Goal: Find specific page/section: Find specific page/section

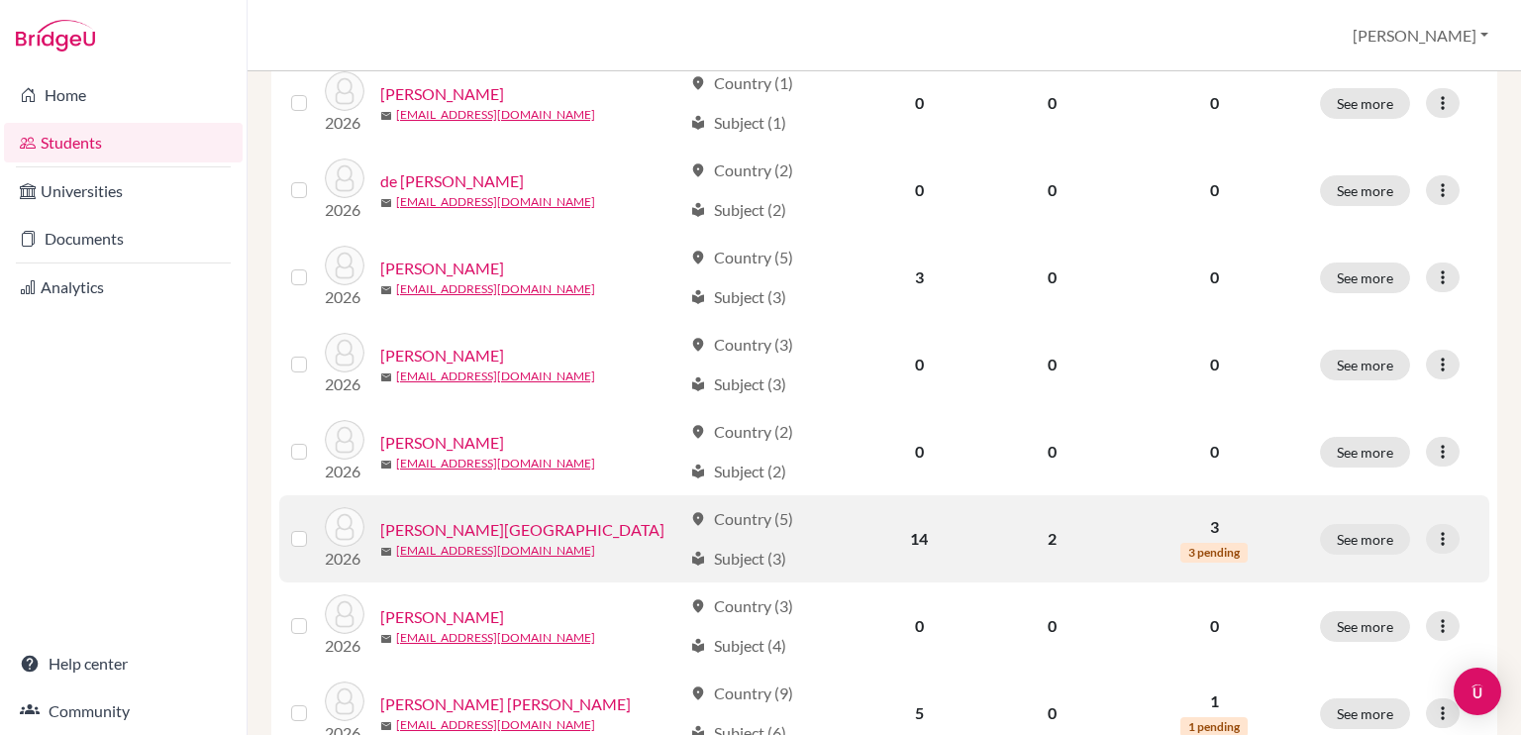
scroll to position [774, 0]
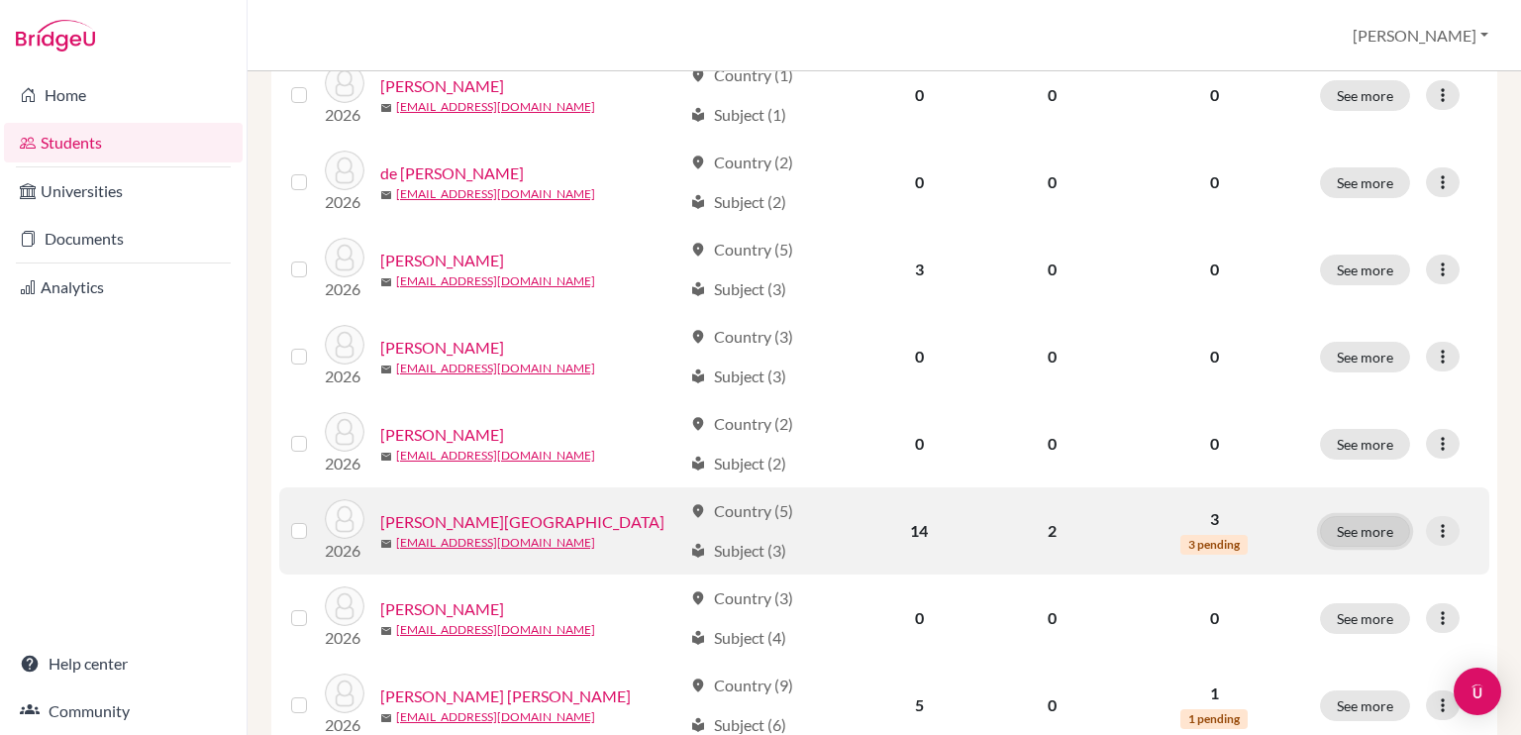
click at [1344, 528] on button "See more" at bounding box center [1365, 531] width 90 height 31
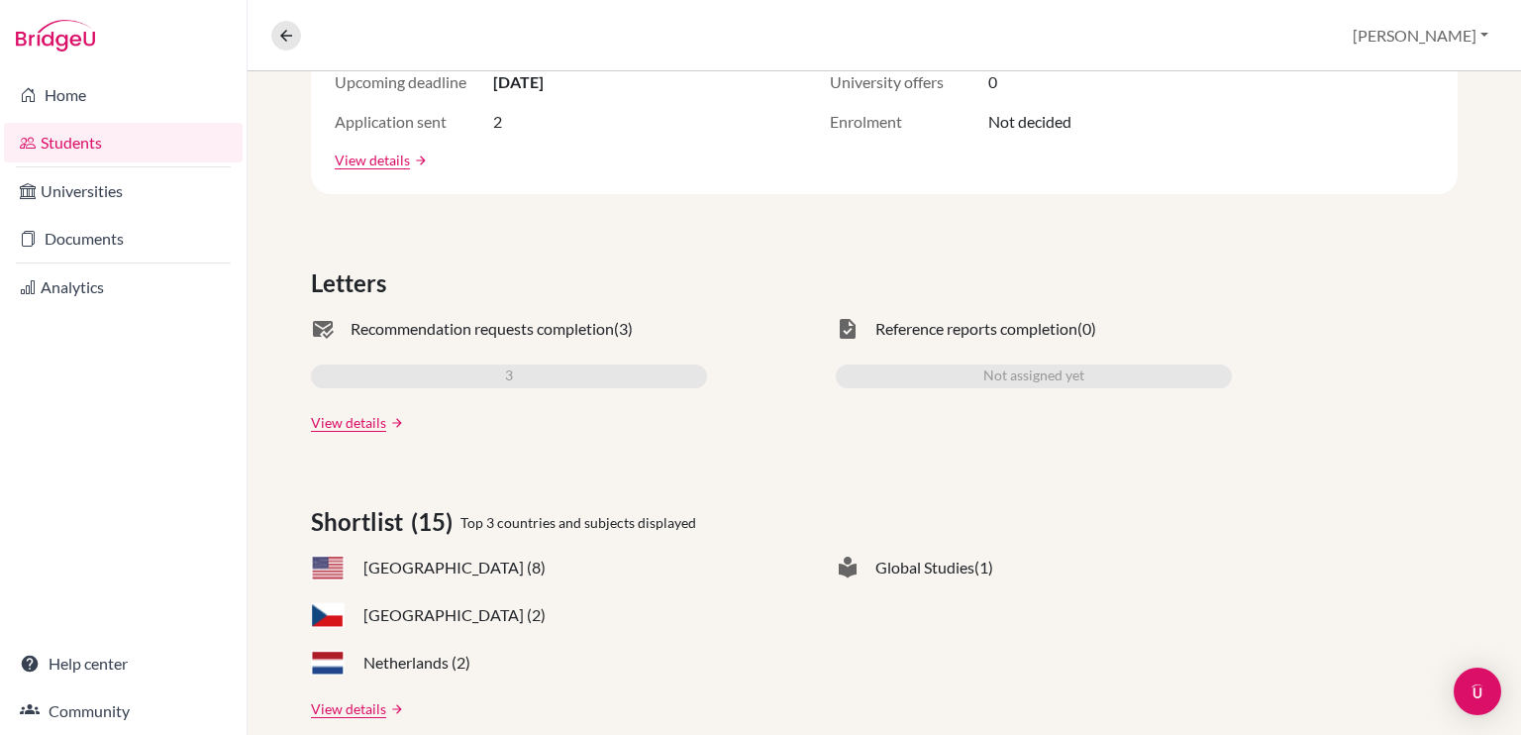
scroll to position [456, 0]
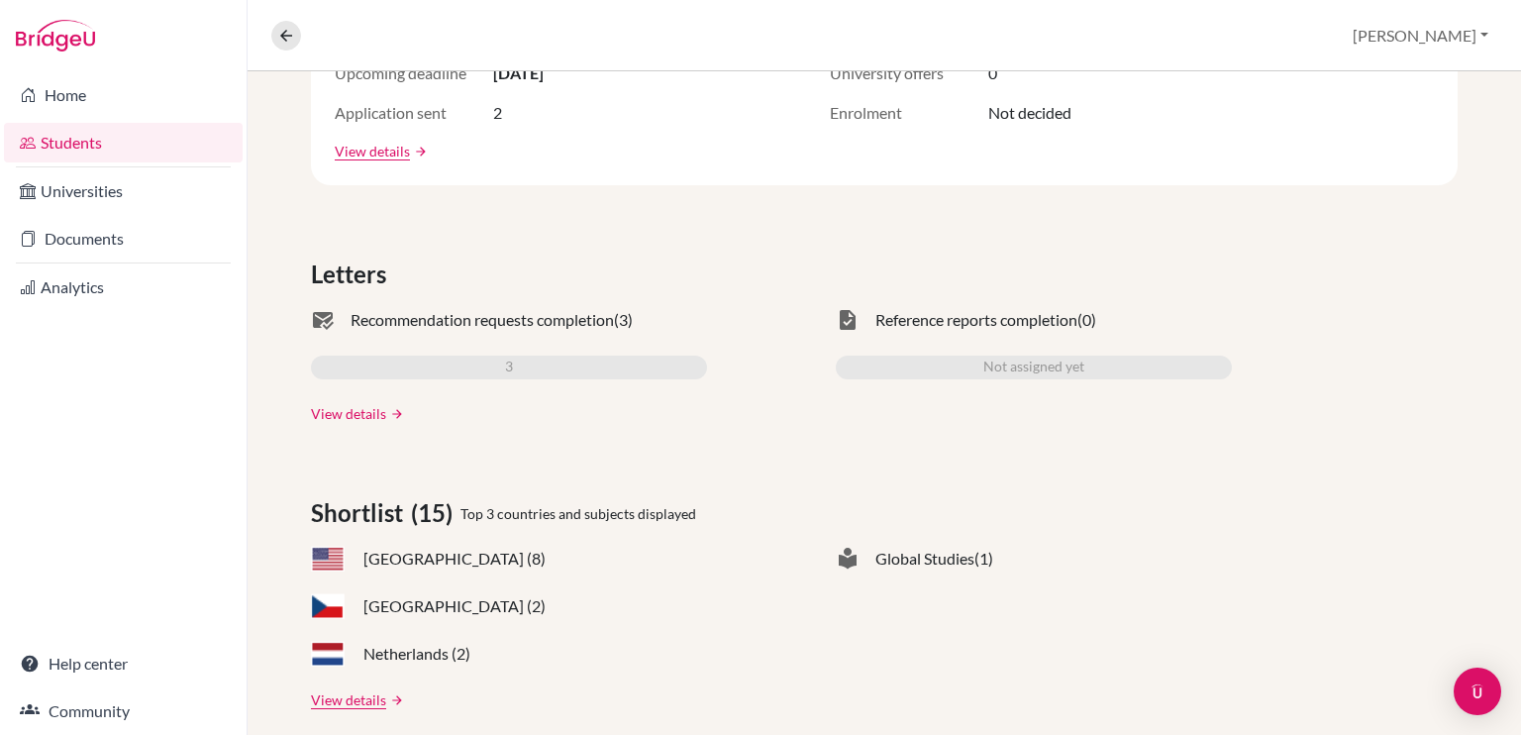
click at [335, 413] on link "View details" at bounding box center [348, 413] width 75 height 21
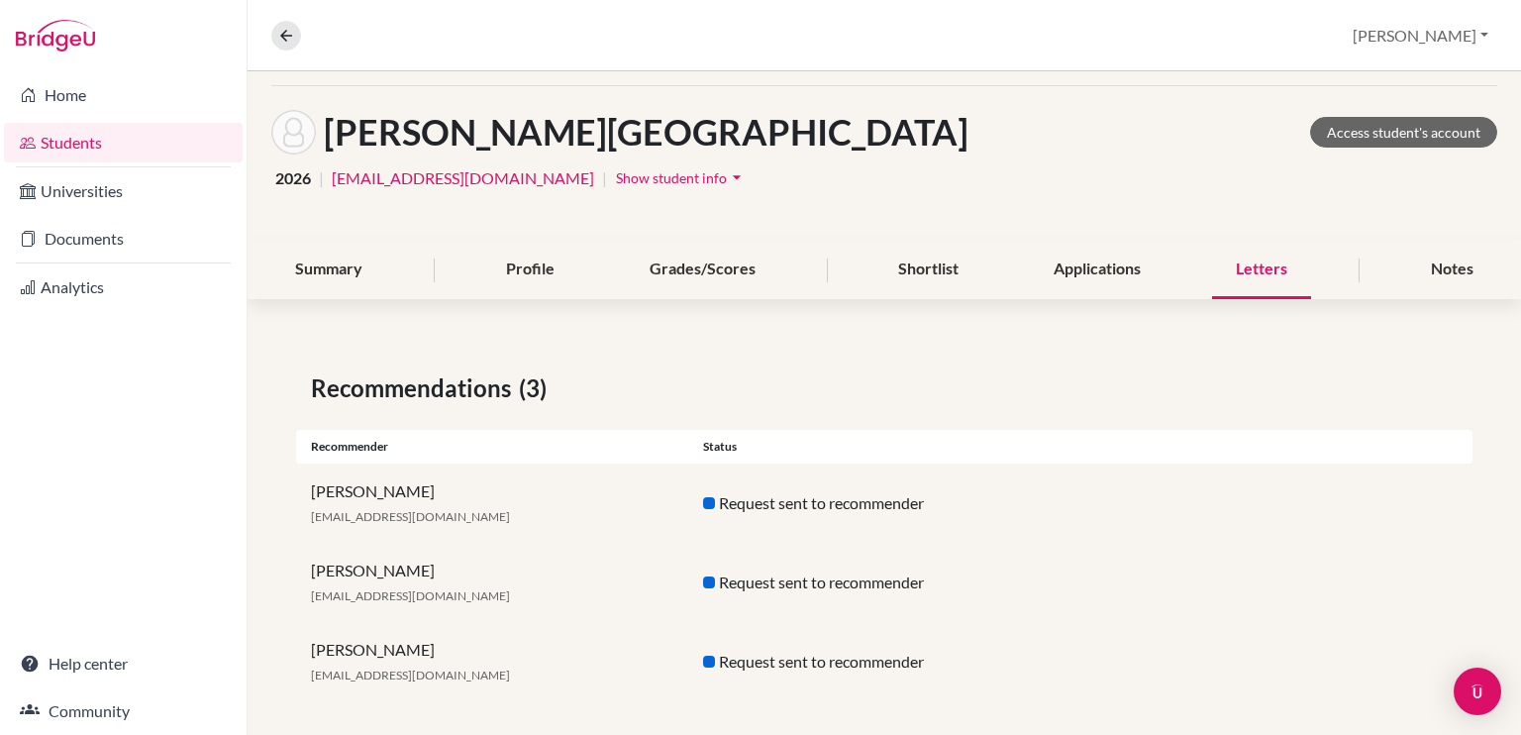
scroll to position [83, 0]
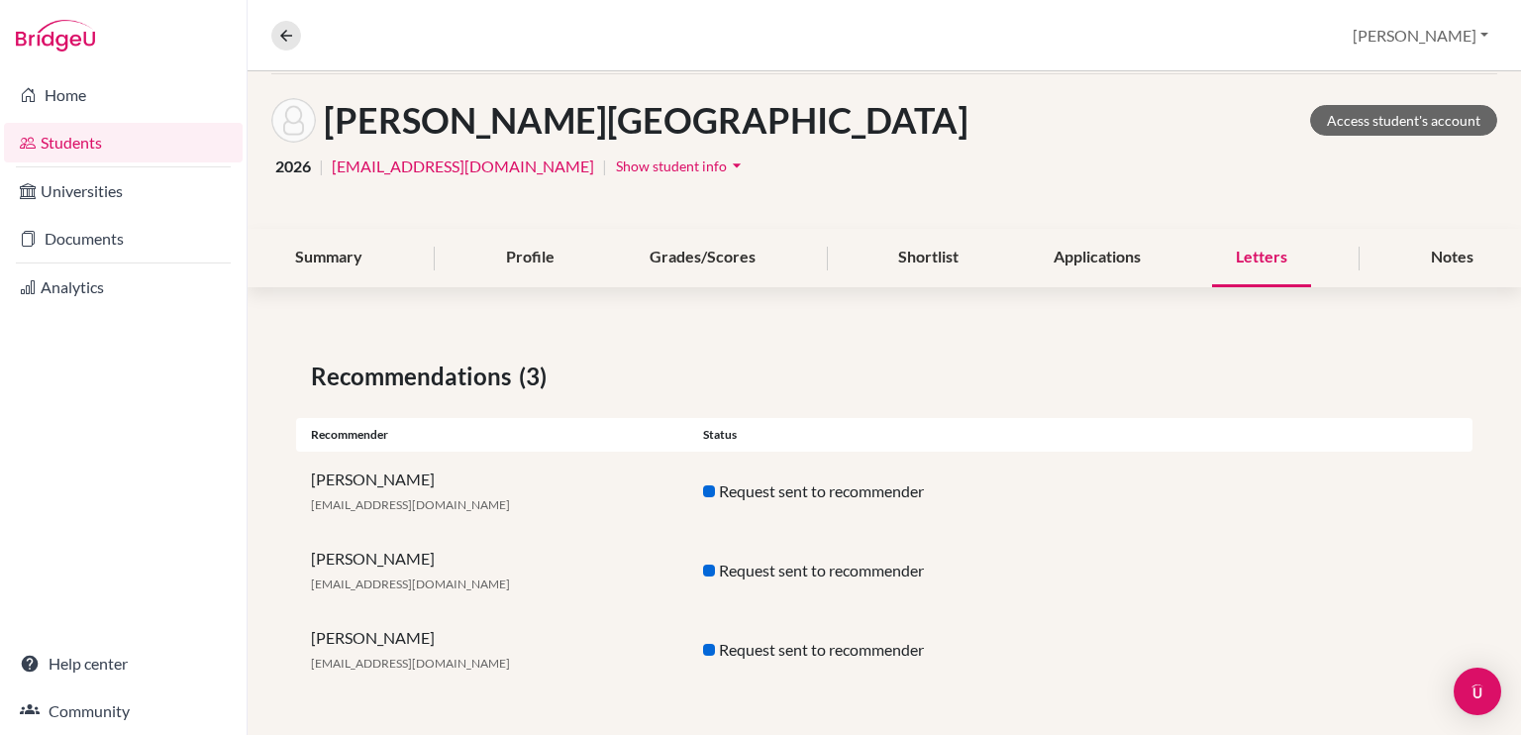
click at [158, 149] on link "Students" at bounding box center [123, 143] width 239 height 40
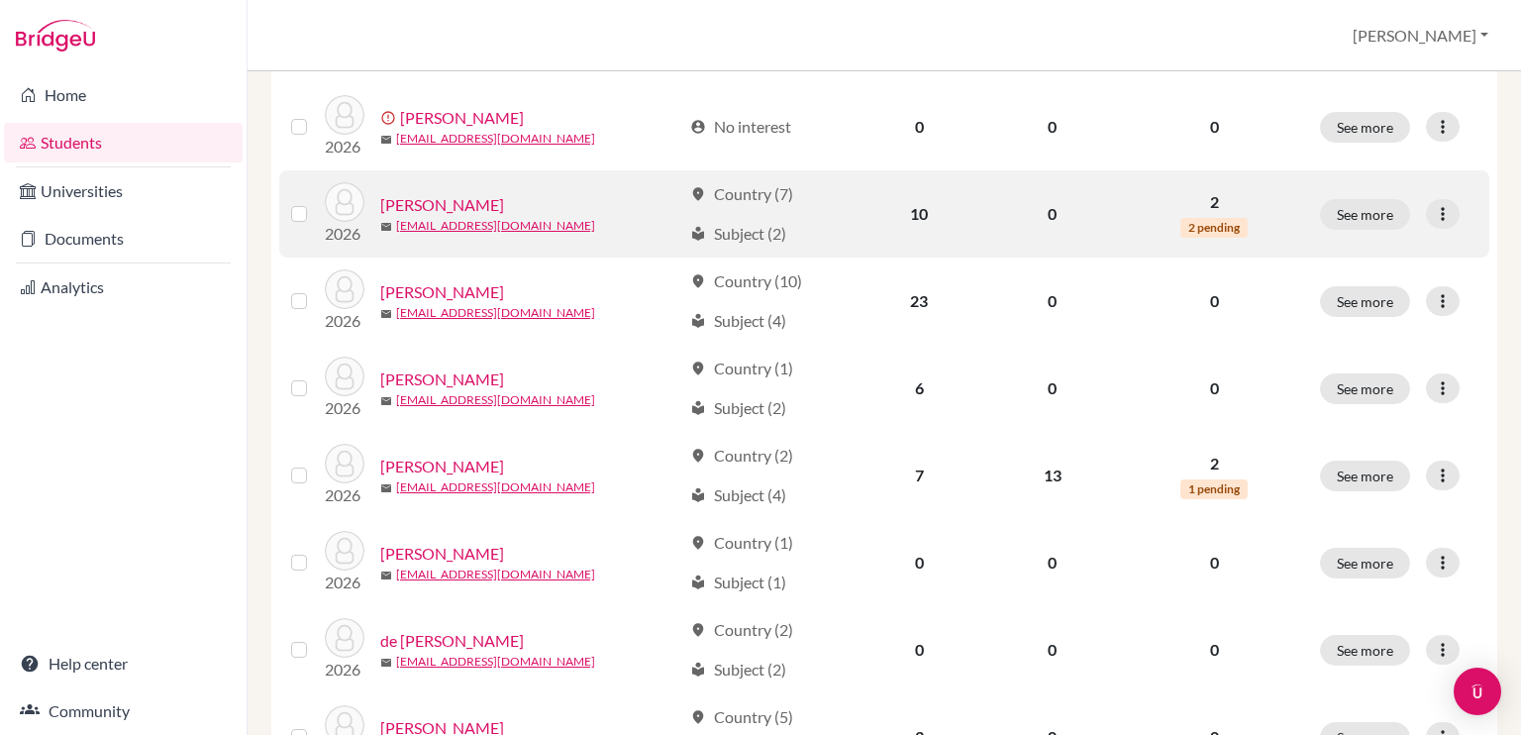
scroll to position [250, 0]
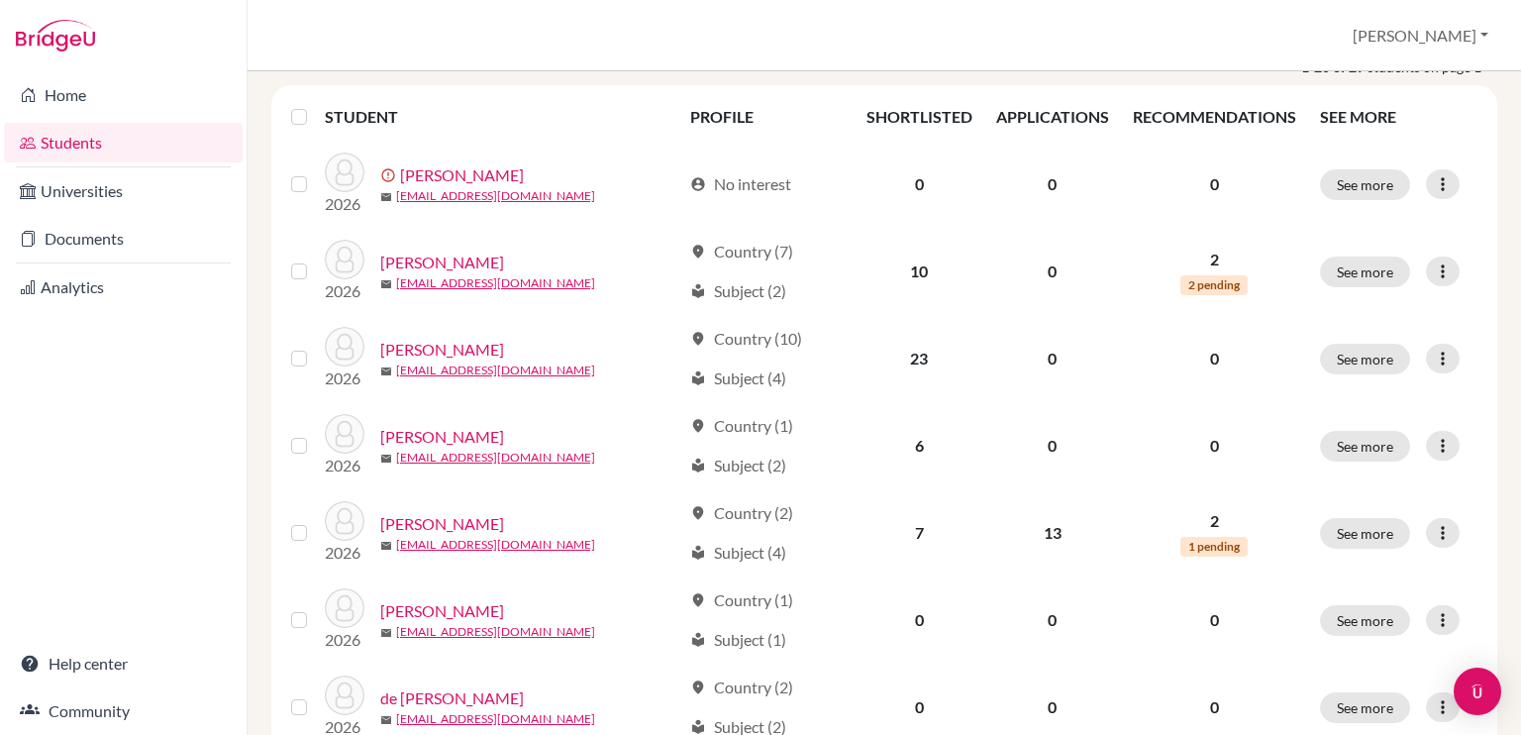
click at [919, 121] on th "SHORTLISTED" at bounding box center [920, 117] width 130 height 48
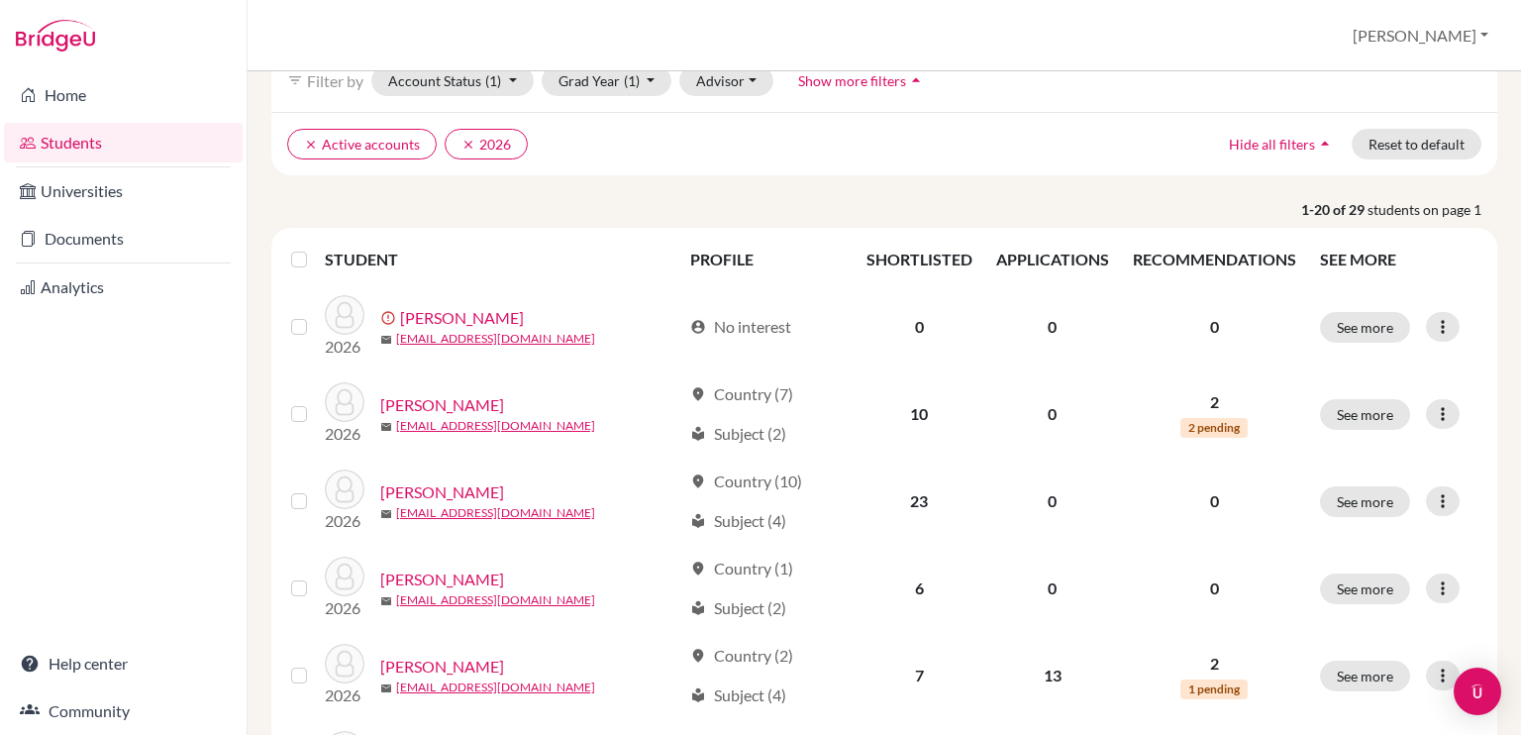
scroll to position [0, 0]
